Goal: Information Seeking & Learning: Understand process/instructions

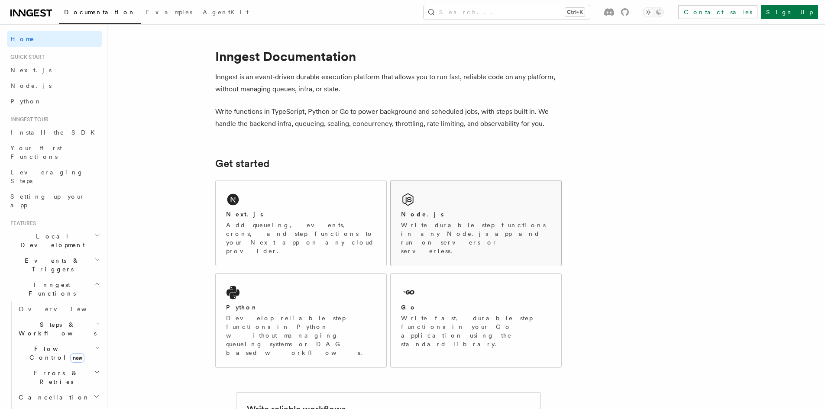
click at [429, 198] on div "Node.js Write durable step functions in any Node.js app and run on servers or s…" at bounding box center [476, 223] width 171 height 85
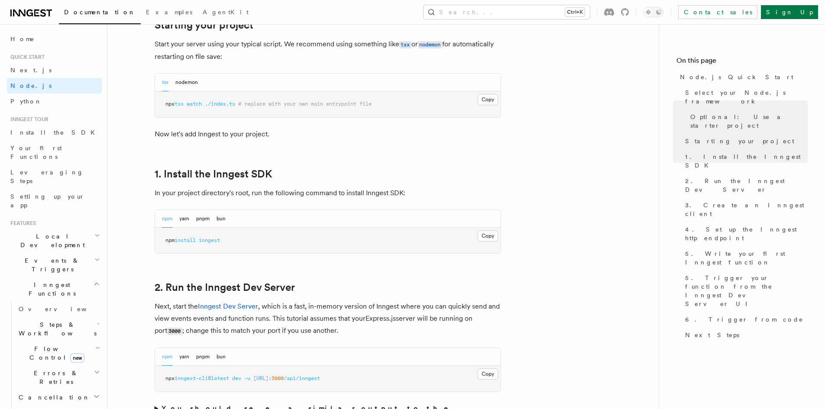
scroll to position [433, 0]
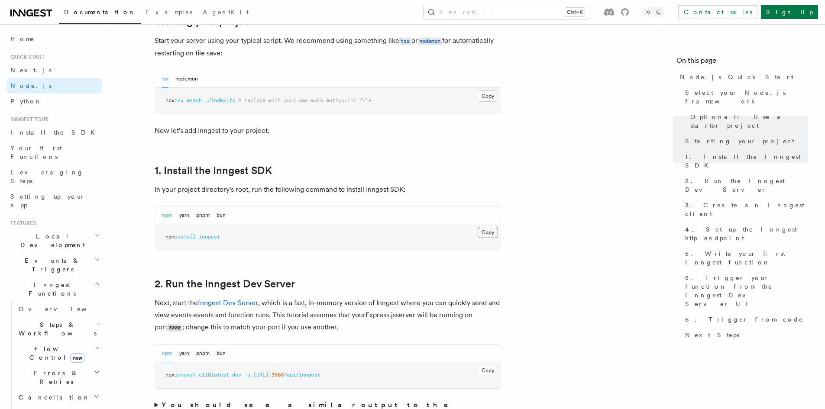
click at [491, 232] on button "Copy Copied" at bounding box center [488, 232] width 20 height 11
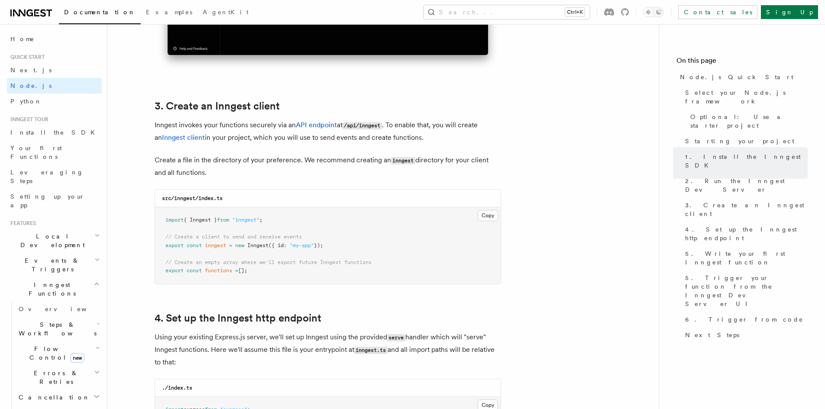
scroll to position [1083, 0]
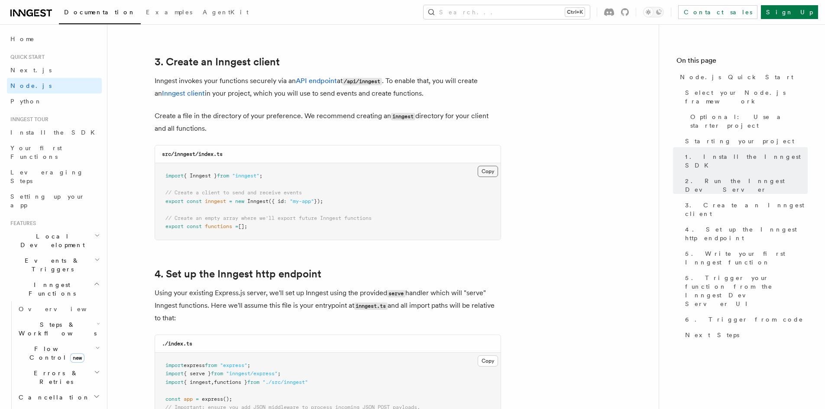
click at [487, 172] on button "Copy Copied" at bounding box center [488, 171] width 20 height 11
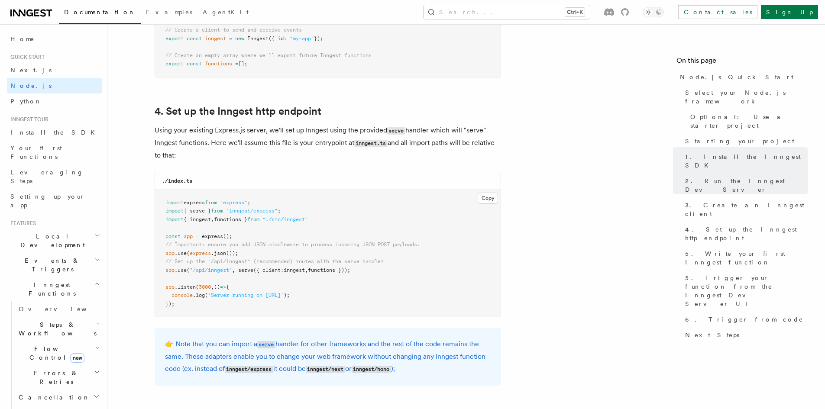
scroll to position [1300, 0]
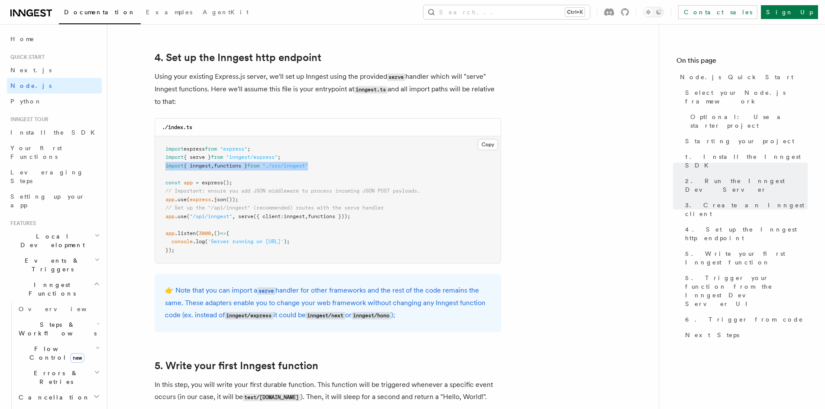
drag, startPoint x: 325, startPoint y: 165, endPoint x: 164, endPoint y: 167, distance: 161.2
click at [164, 167] on pre "import express from "express" ; import { serve } from "inngest/express" ; impor…" at bounding box center [328, 199] width 346 height 127
copy span "import { inngest , functions } from "./src/inngest""
drag, startPoint x: 166, startPoint y: 218, endPoint x: 361, endPoint y: 218, distance: 194.6
click at [351, 218] on span "app .use ( "/api/inngest" , serve ({ client : inngest , functions }));" at bounding box center [258, 217] width 185 height 6
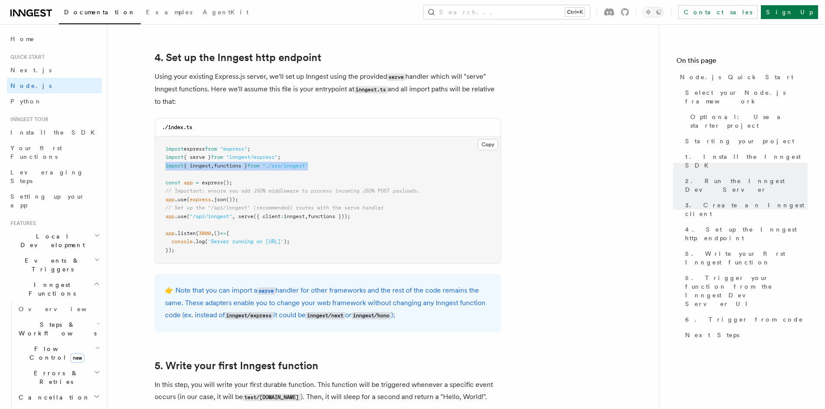
copy span "app .use ( "/api/inngest" , serve ({ client : inngest , functions }));"
click at [234, 226] on pre "import express from "express" ; import { serve } from "inngest/express" ; impor…" at bounding box center [328, 199] width 346 height 127
drag, startPoint x: 240, startPoint y: 216, endPoint x: 356, endPoint y: 217, distance: 115.3
click at [351, 217] on span "app .use ( "/api/inngest" , serve ({ client : inngest , functions }));" at bounding box center [258, 217] width 185 height 6
copy span "serve ({ client : inngest , functions })"
